Goal: Navigation & Orientation: Find specific page/section

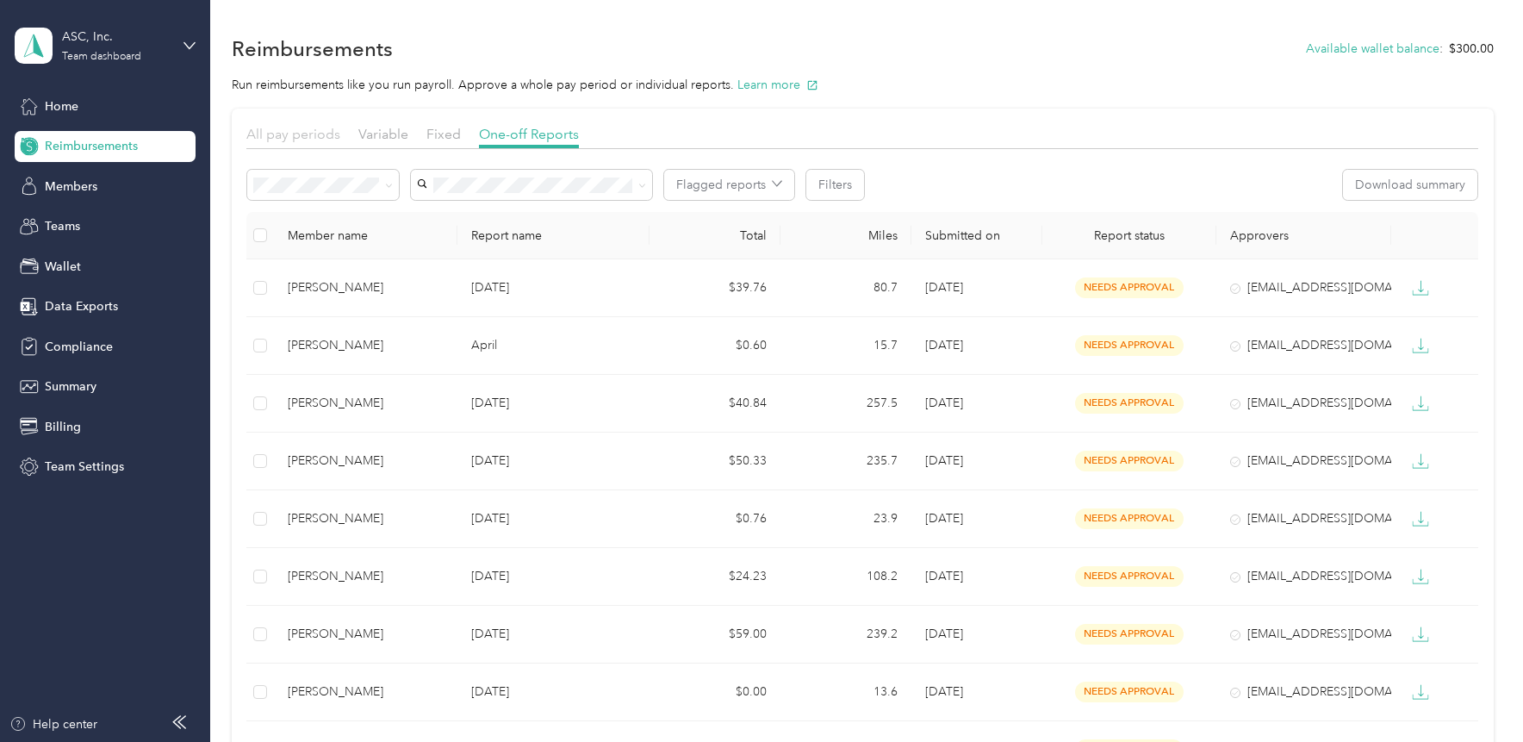
click at [313, 121] on section "All pay periods Variable Fixed One-off Reports Flagged reports Filters Download…" at bounding box center [863, 479] width 1262 height 741
click at [306, 133] on span "All pay periods" at bounding box center [293, 134] width 94 height 16
click at [295, 120] on section "All pay periods Variable Fixed One-off Reports Flagged reports Filters Download…" at bounding box center [863, 479] width 1262 height 741
click at [78, 115] on div "Home" at bounding box center [105, 105] width 181 height 31
